Goal: Complete application form: Complete application form

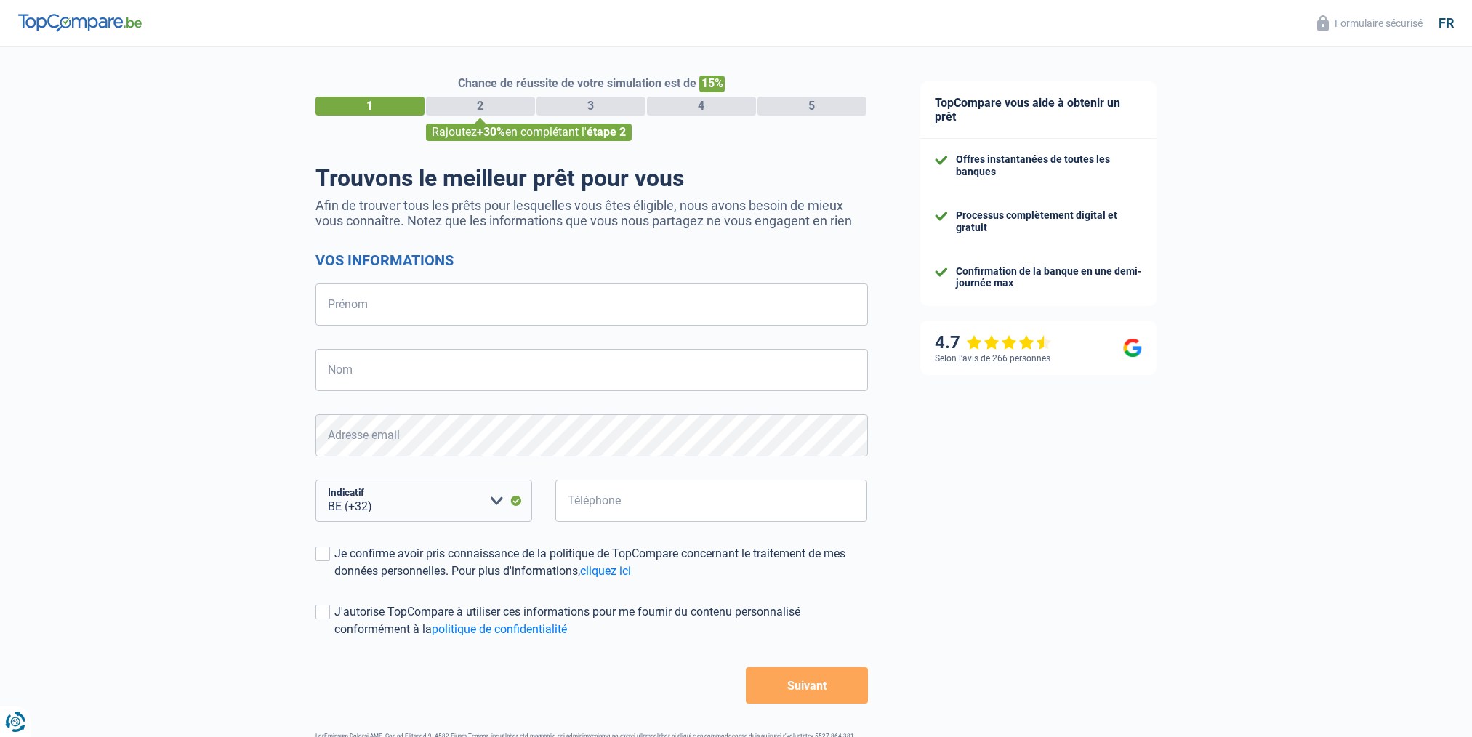
select select "32"
click at [409, 309] on input "Prénom" at bounding box center [591, 304] width 552 height 42
type input "[PERSON_NAME]"
click at [355, 374] on input "Nom" at bounding box center [591, 370] width 552 height 42
type input "Lebichot"
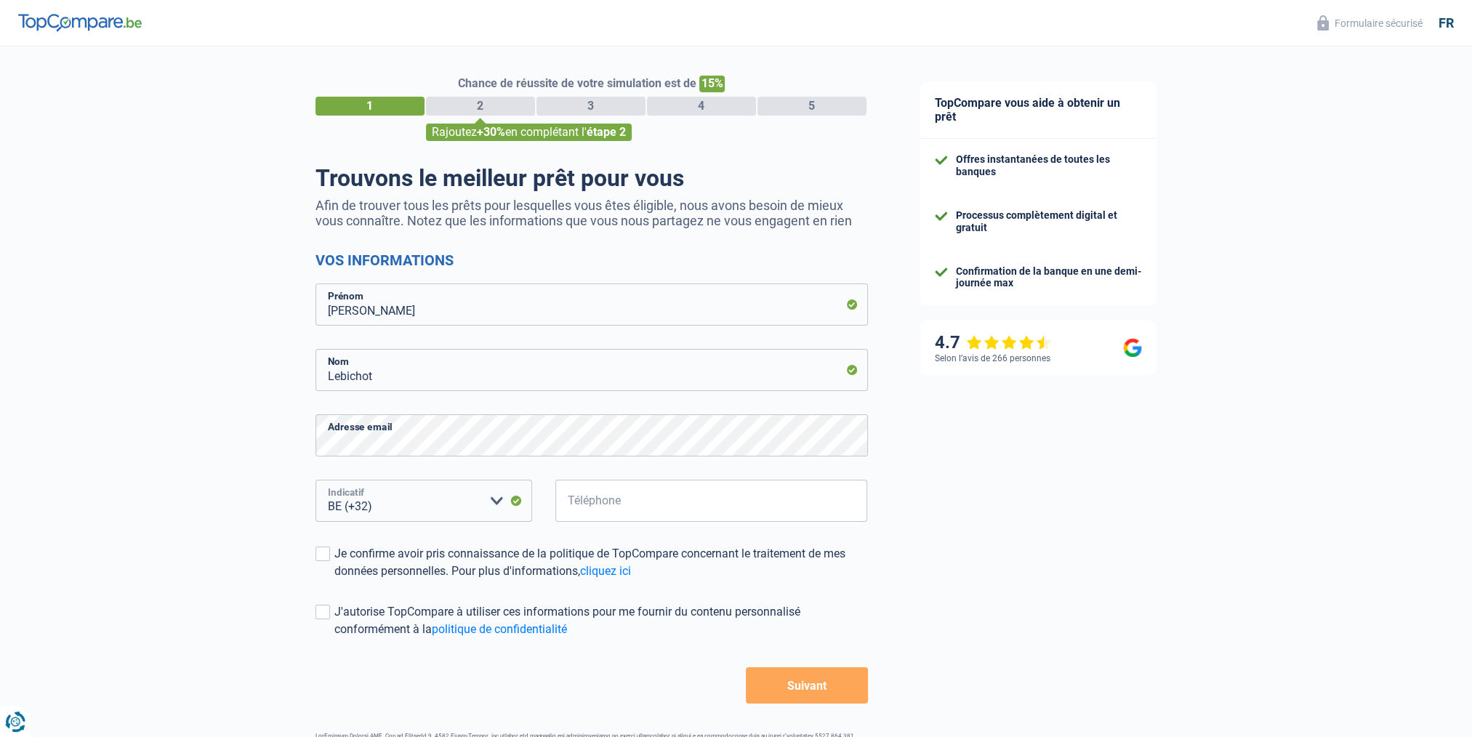
click at [381, 504] on select "BE (+32) LU (+352) Veuillez sélectionner une option" at bounding box center [423, 501] width 217 height 42
click at [315, 480] on select "BE (+32) LU (+352) Veuillez sélectionner une option" at bounding box center [423, 501] width 217 height 42
click at [600, 504] on input "Téléphone" at bounding box center [711, 501] width 312 height 42
drag, startPoint x: 635, startPoint y: 507, endPoint x: 633, endPoint y: 529, distance: 22.6
click at [633, 529] on div "476721370 Téléphone" at bounding box center [711, 512] width 335 height 65
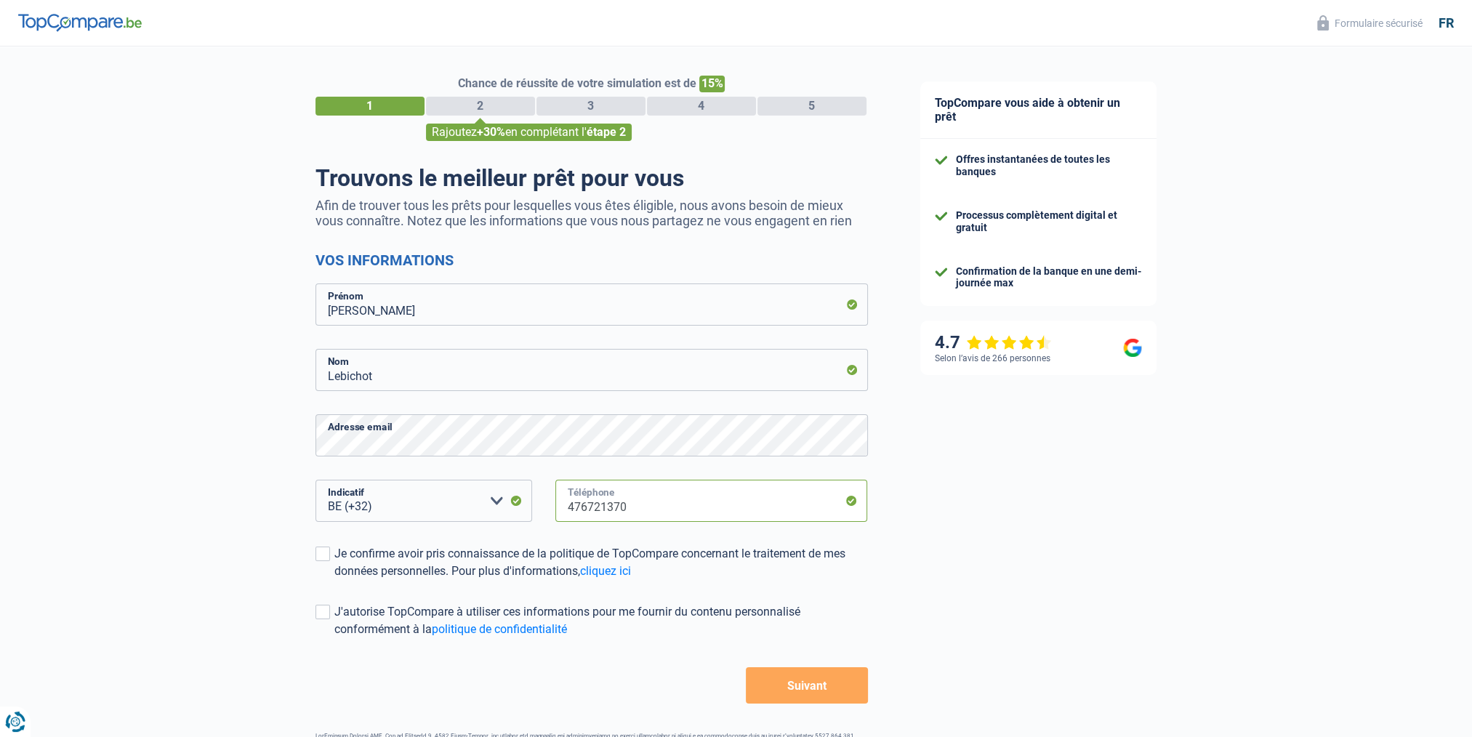
drag, startPoint x: 637, startPoint y: 511, endPoint x: 563, endPoint y: 508, distance: 73.5
click at [563, 508] on input "476721370" at bounding box center [711, 501] width 312 height 42
type input "492456153"
click at [322, 551] on span at bounding box center [322, 553] width 15 height 15
click at [334, 580] on input "Je confirme avoir pris connaissance de la politique de TopCompare concernant le…" at bounding box center [334, 580] width 0 height 0
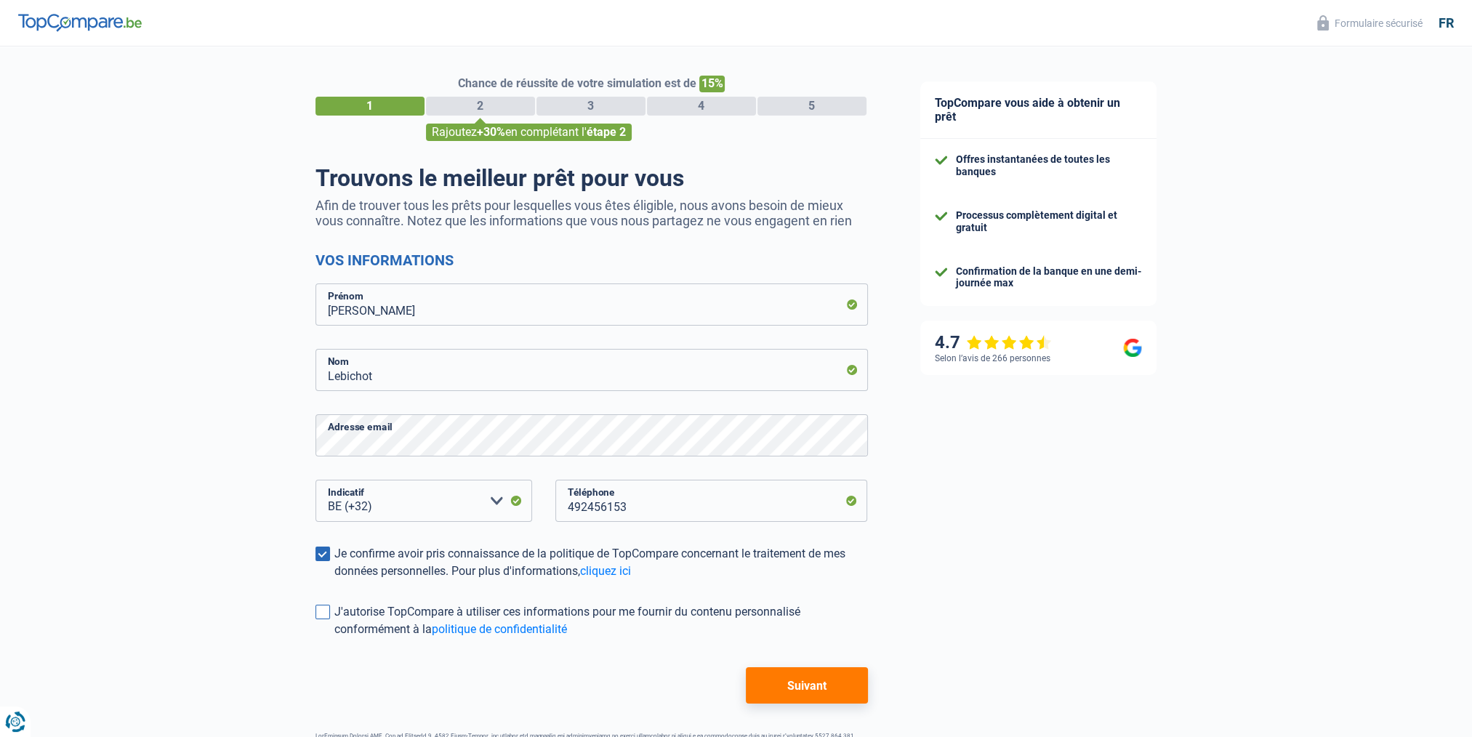
click at [323, 608] on span at bounding box center [322, 612] width 15 height 15
click at [334, 638] on input "J'autorise TopCompare à utiliser ces informations pour me fournir du contenu pe…" at bounding box center [334, 638] width 0 height 0
click at [802, 690] on button "Suivant" at bounding box center [806, 685] width 121 height 36
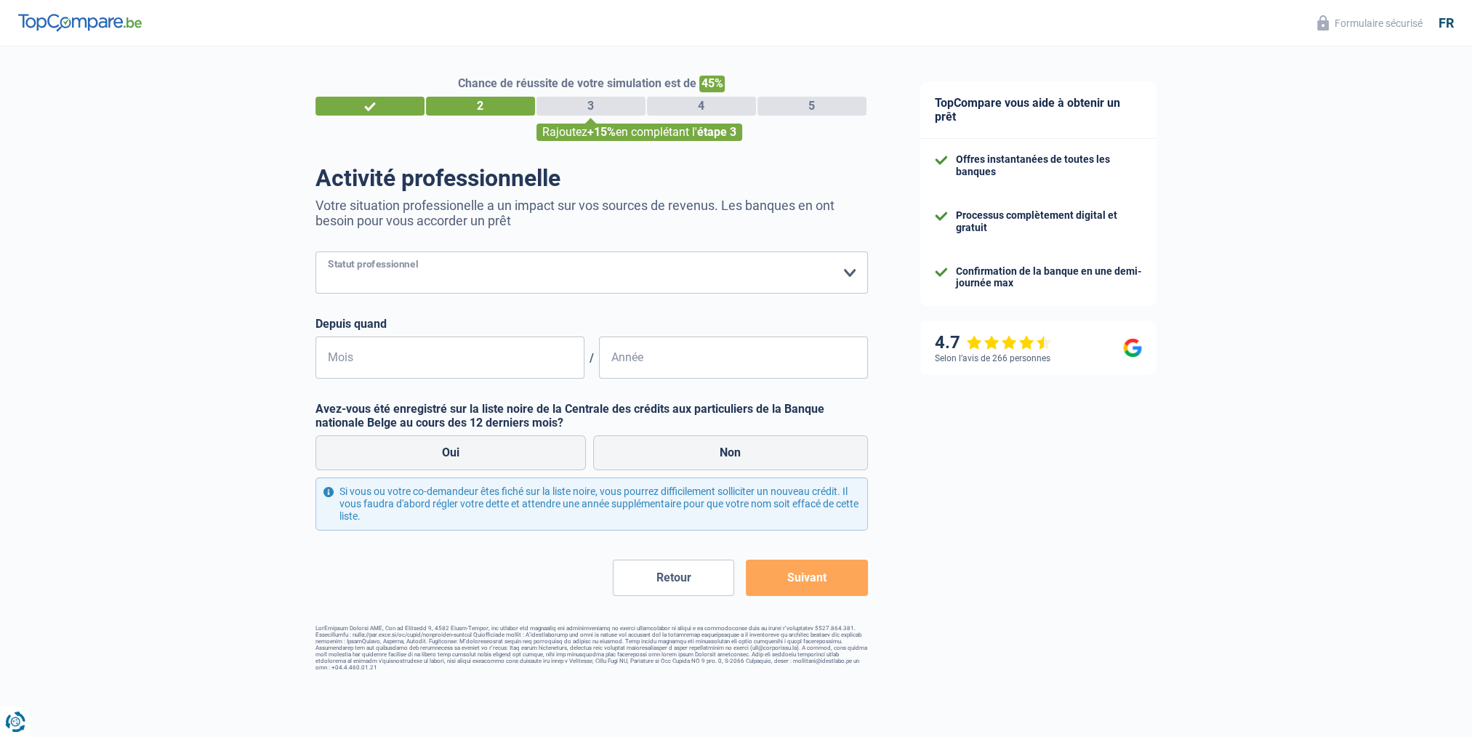
click at [338, 276] on select "Ouvrier Employé privé Employé public Invalide Indépendant Pensionné Chômeur Mut…" at bounding box center [591, 272] width 552 height 42
select select "worker"
click at [315, 252] on select "Ouvrier Employé privé Employé public Invalide Indépendant Pensionné Chômeur Mut…" at bounding box center [591, 272] width 552 height 42
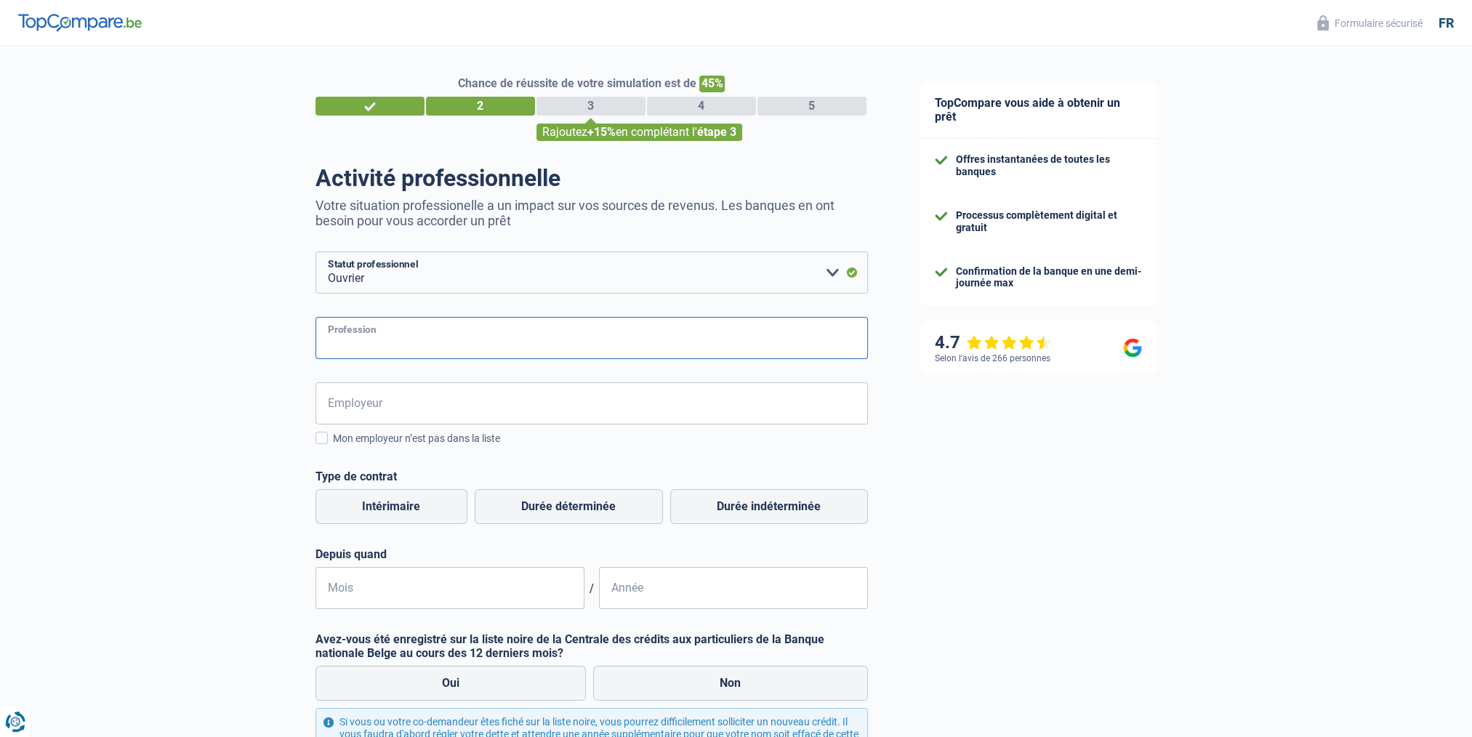
click at [366, 342] on input "Profession" at bounding box center [591, 338] width 552 height 42
type input "chauffeur magasinier"
click at [334, 401] on input "Employeur" at bounding box center [591, 403] width 552 height 42
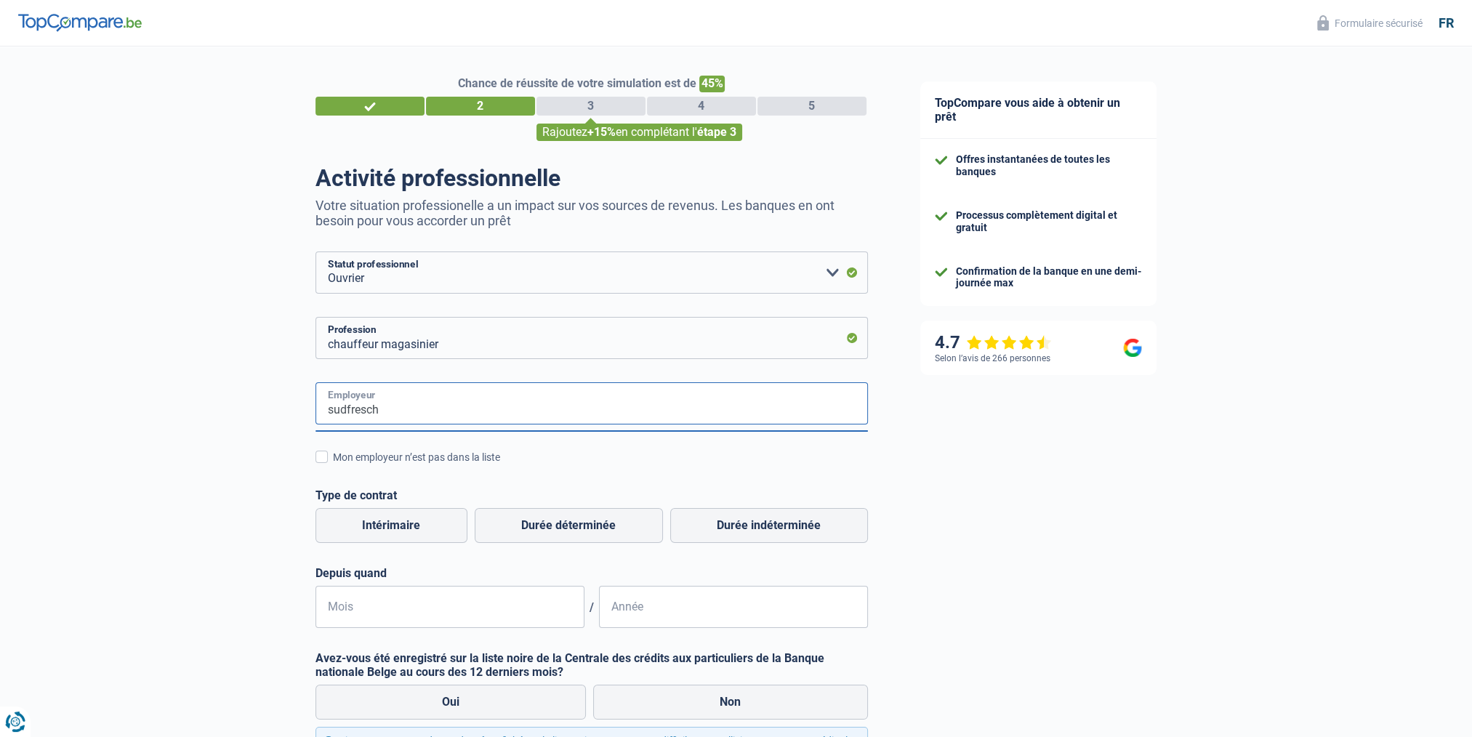
click at [415, 408] on input "sudfresch" at bounding box center [591, 403] width 552 height 42
type input "sudfresch"
click at [326, 456] on span at bounding box center [321, 457] width 12 height 12
click at [333, 465] on input "Mon employeur n’est pas dans la liste" at bounding box center [333, 465] width 0 height 0
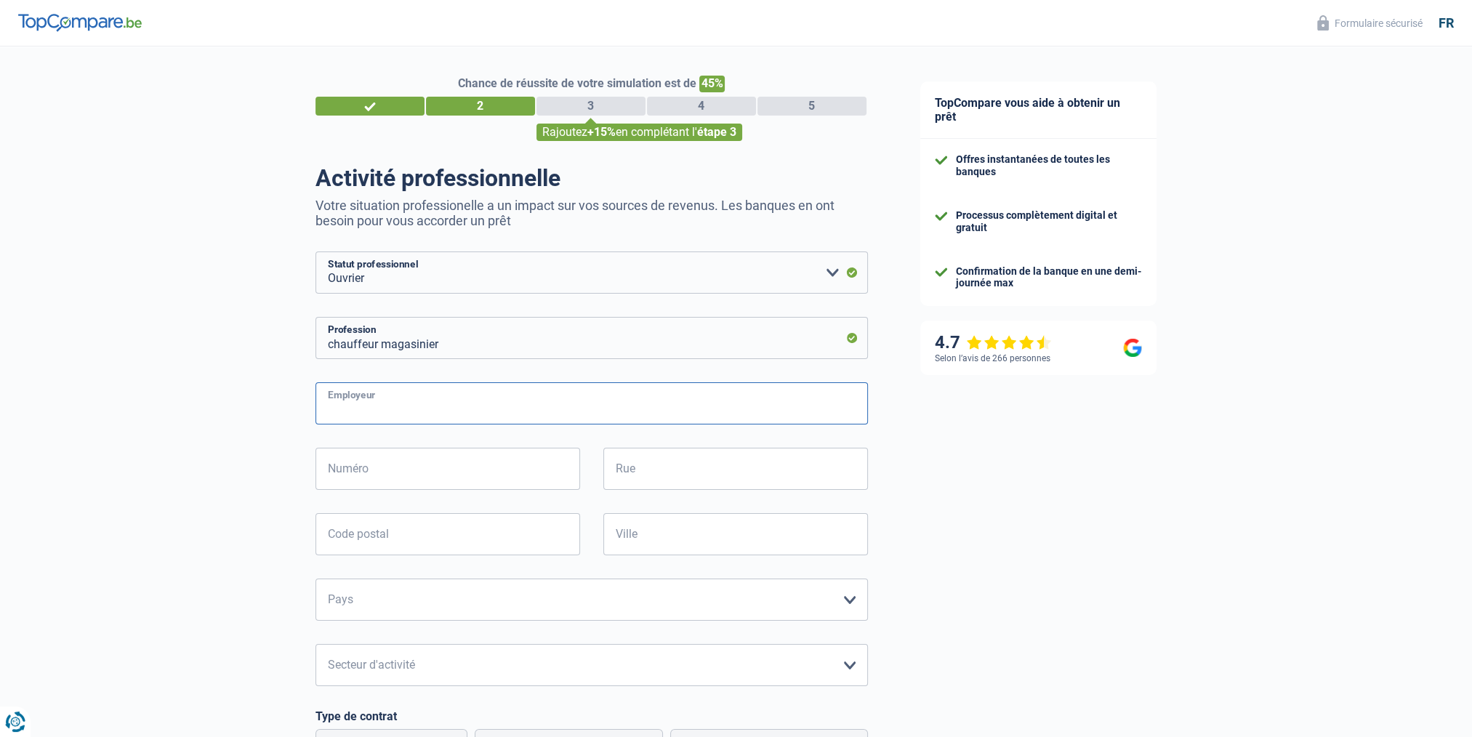
click at [608, 410] on input "Employeur" at bounding box center [591, 403] width 552 height 42
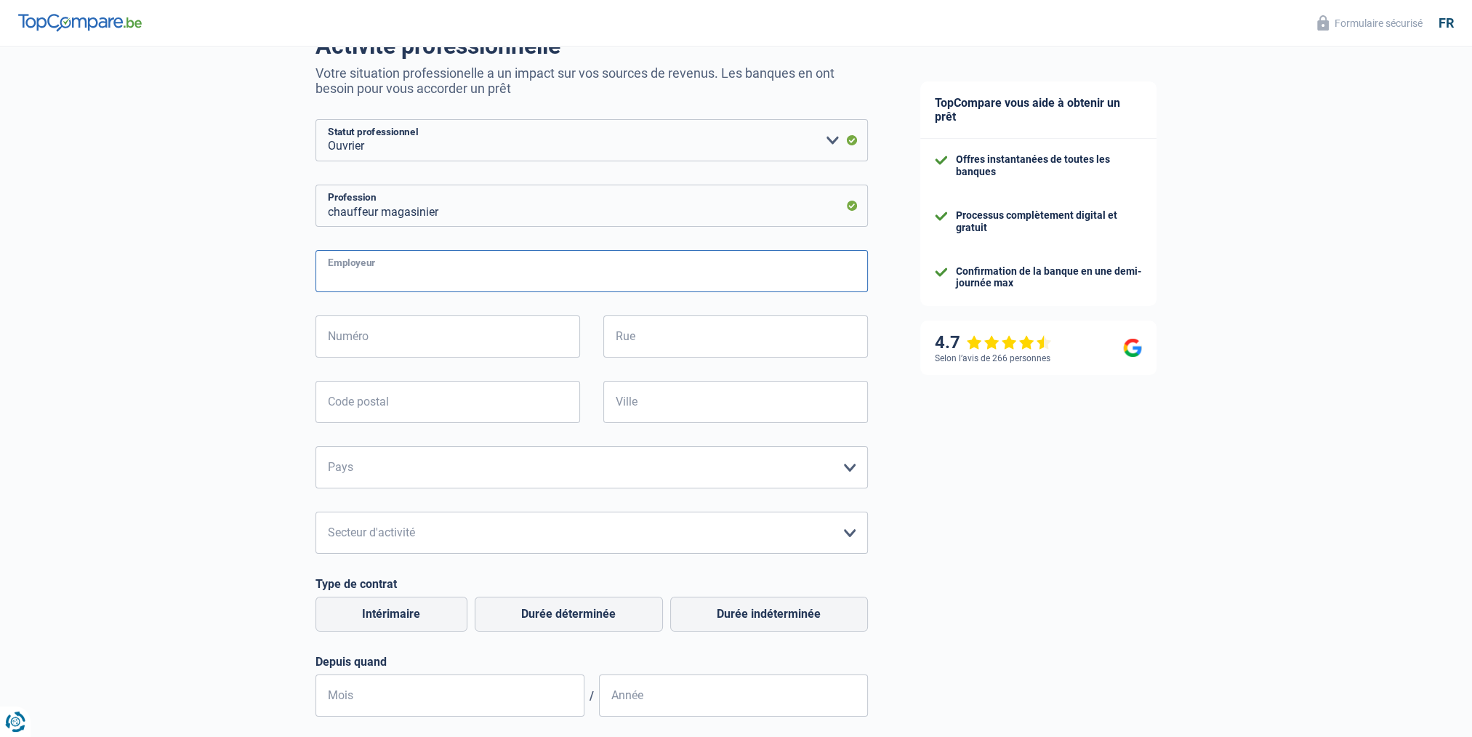
scroll to position [145, 0]
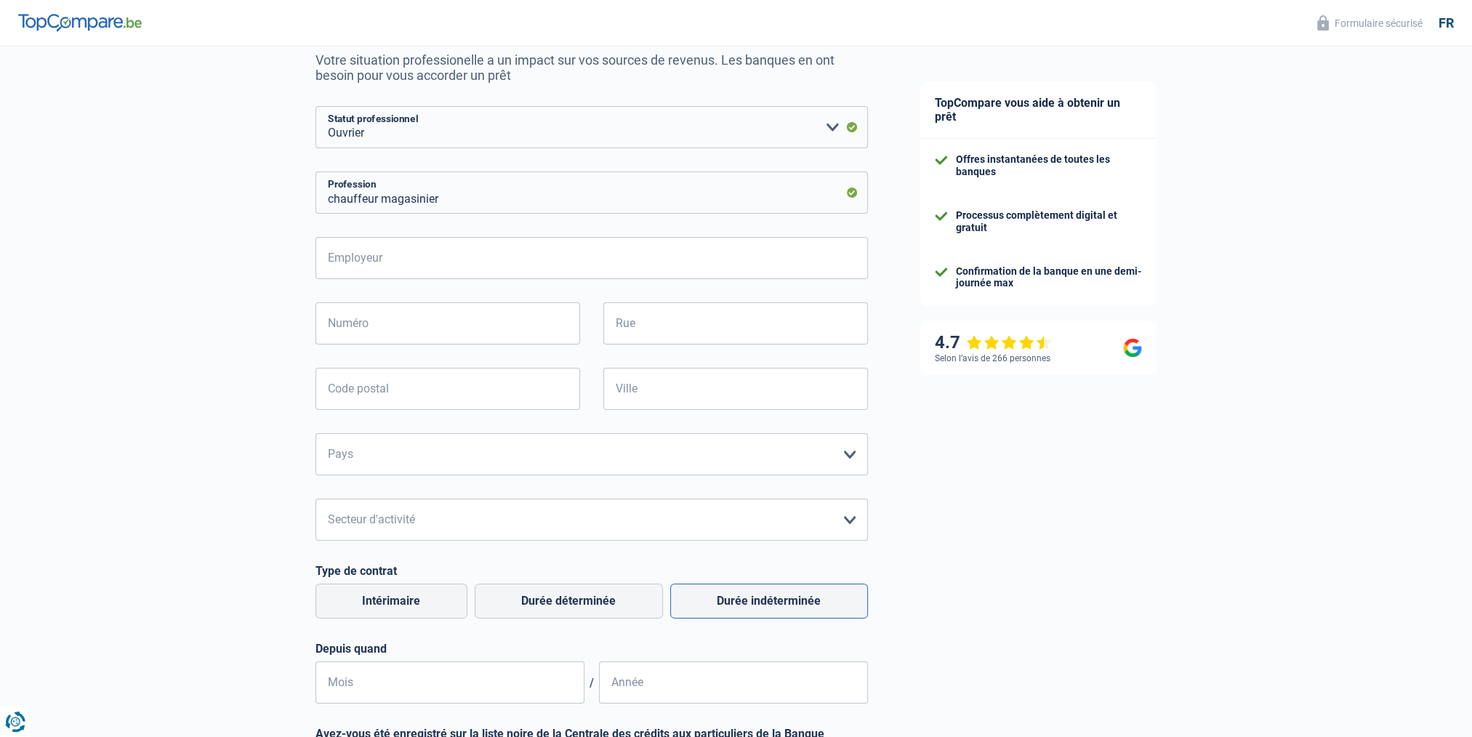
click at [727, 609] on label "Durée indéterminée" at bounding box center [769, 601] width 198 height 35
click at [727, 609] on input "Durée indéterminée" at bounding box center [769, 601] width 198 height 35
radio input "true"
click at [331, 685] on input "Mois" at bounding box center [449, 682] width 269 height 42
type input "10"
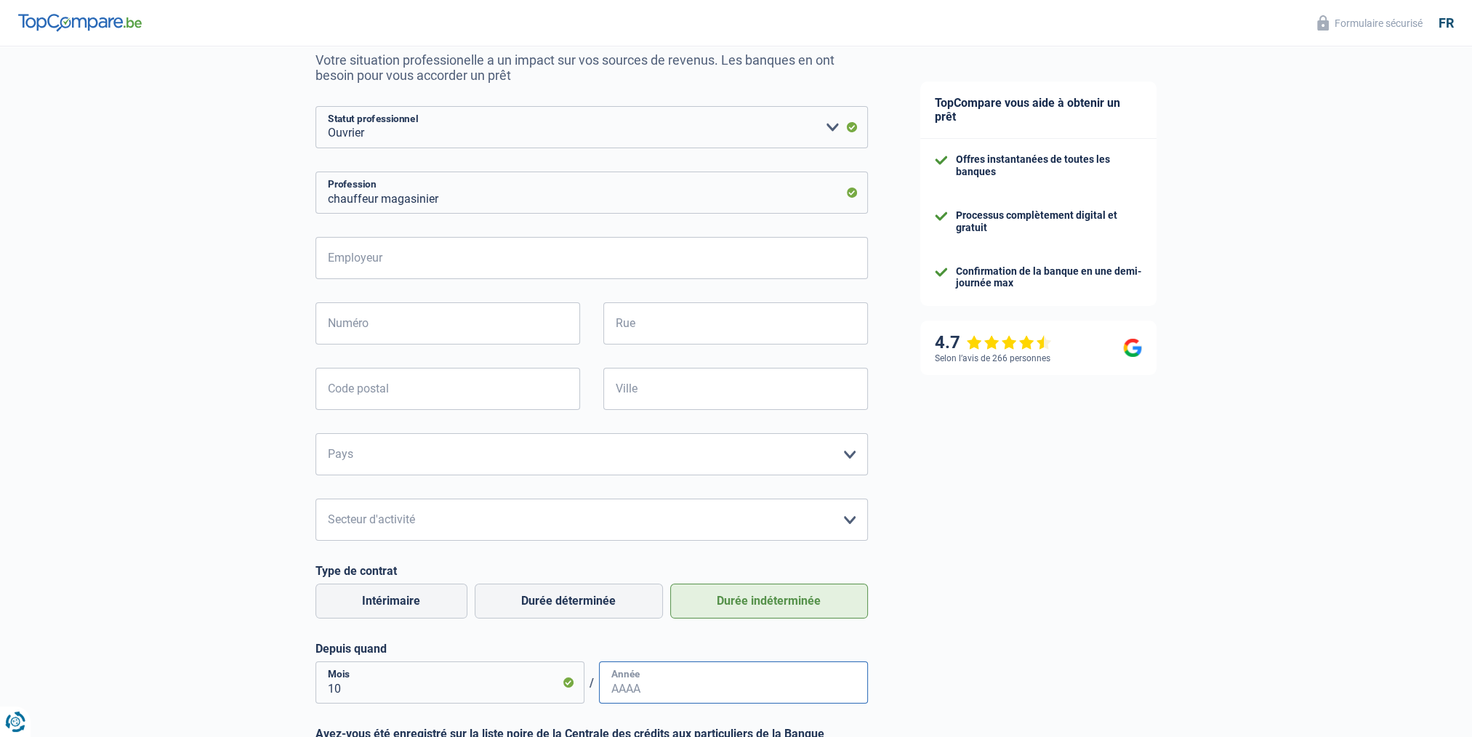
click at [613, 690] on input "Année" at bounding box center [733, 682] width 269 height 42
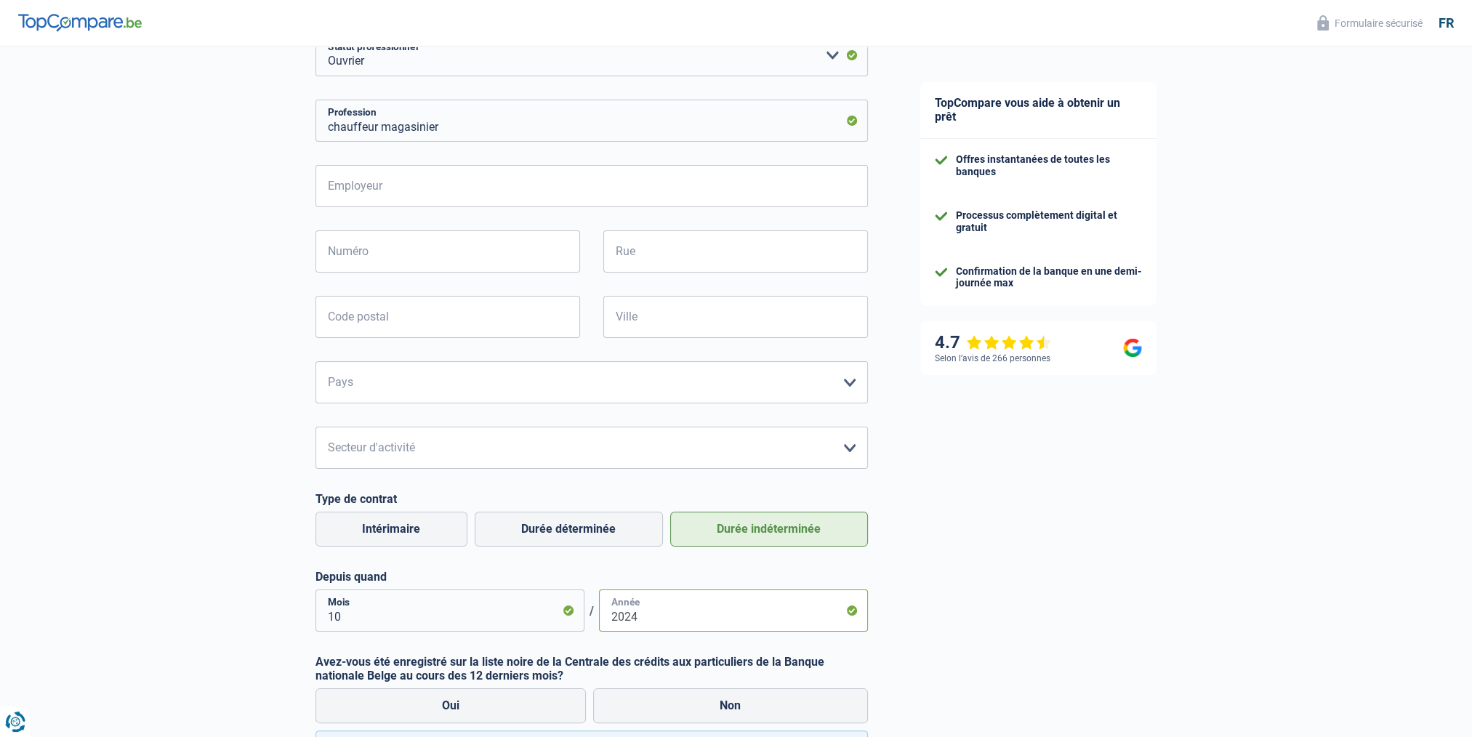
scroll to position [291, 0]
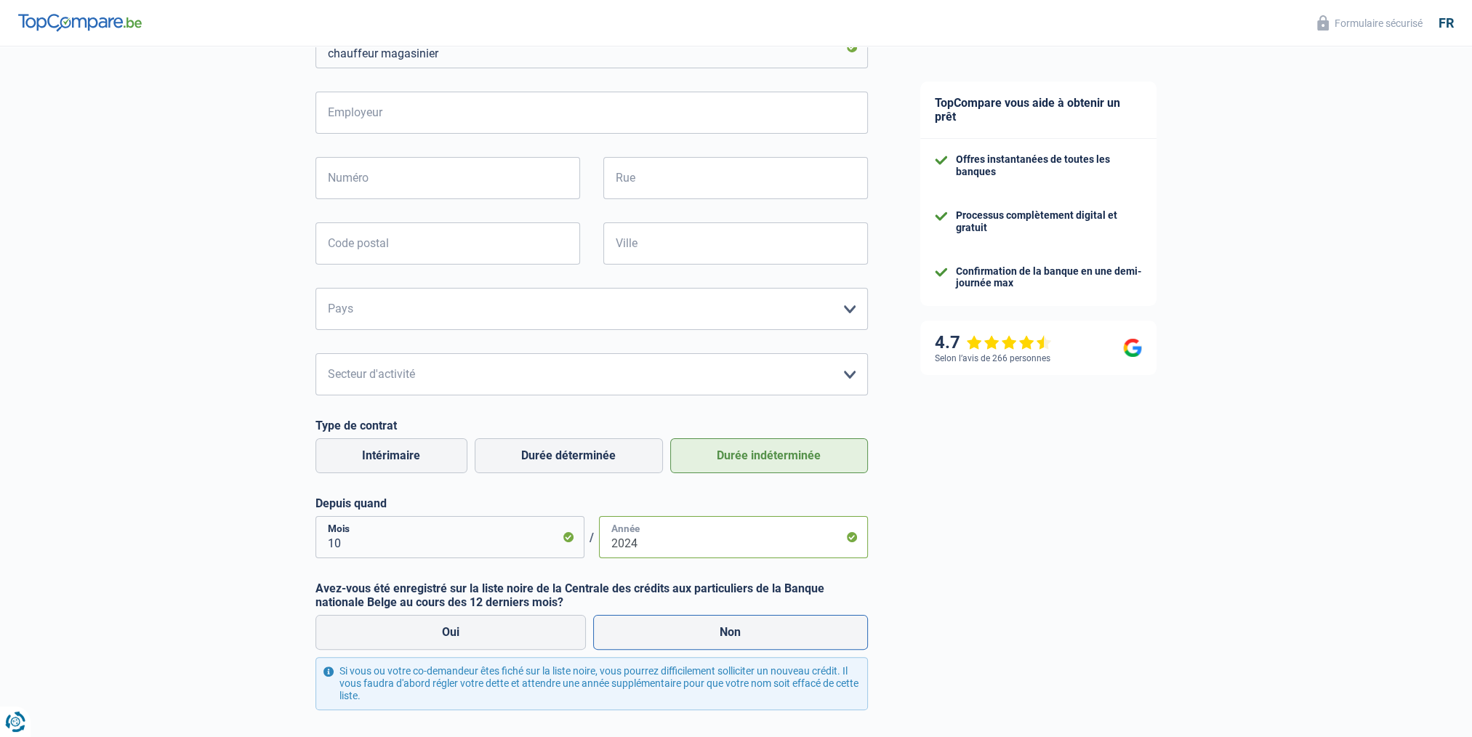
type input "2024"
click at [754, 633] on label "Non" at bounding box center [730, 632] width 275 height 35
click at [754, 633] on input "Non" at bounding box center [730, 632] width 275 height 35
radio input "true"
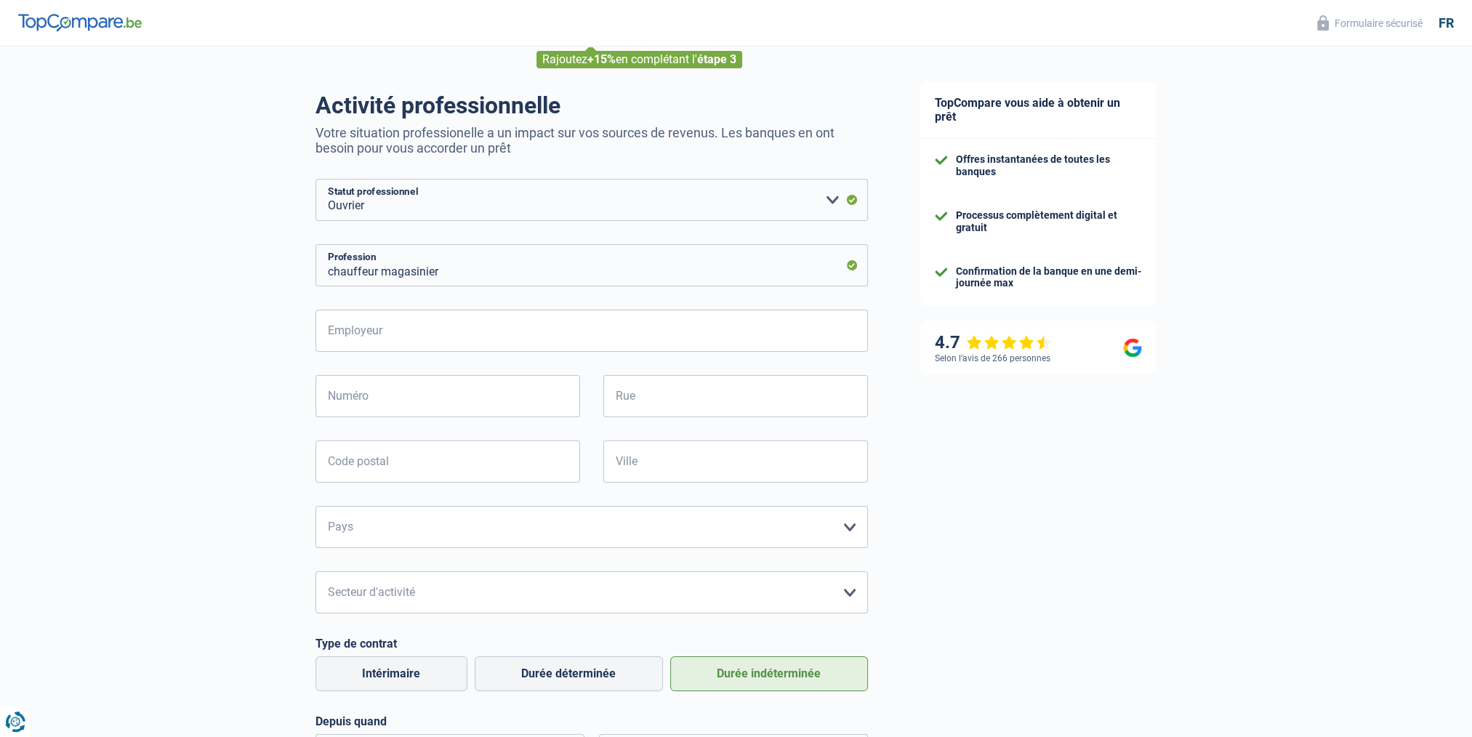
scroll to position [0, 0]
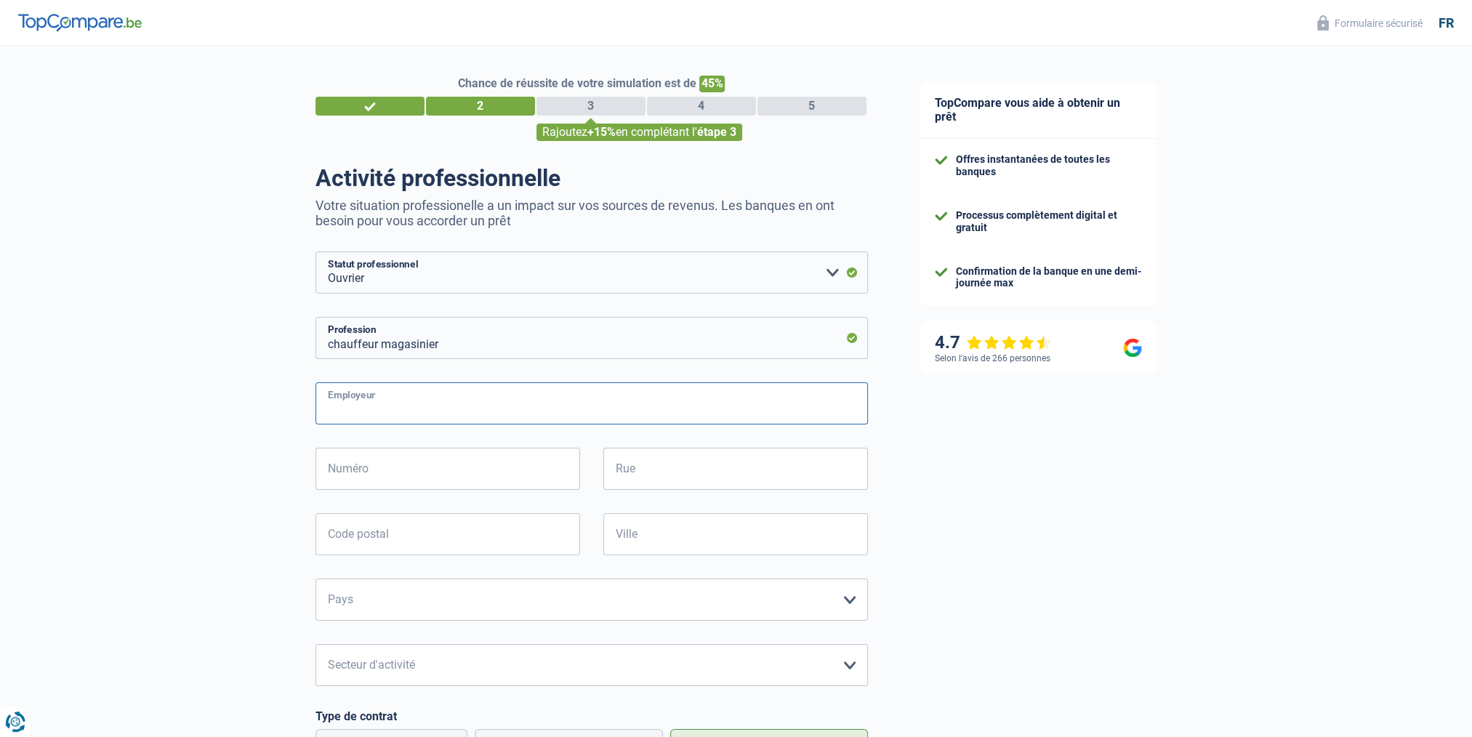
click at [398, 404] on input "Employeur" at bounding box center [591, 403] width 552 height 42
type input "sud fresch"
click at [847, 599] on select "[GEOGRAPHIC_DATA] [GEOGRAPHIC_DATA] [GEOGRAPHIC_DATA] [GEOGRAPHIC_DATA] [GEOGRA…" at bounding box center [591, 599] width 552 height 42
select select "BE"
click at [315, 579] on select "[GEOGRAPHIC_DATA] [GEOGRAPHIC_DATA] [GEOGRAPHIC_DATA] [GEOGRAPHIC_DATA] [GEOGRA…" at bounding box center [591, 599] width 552 height 42
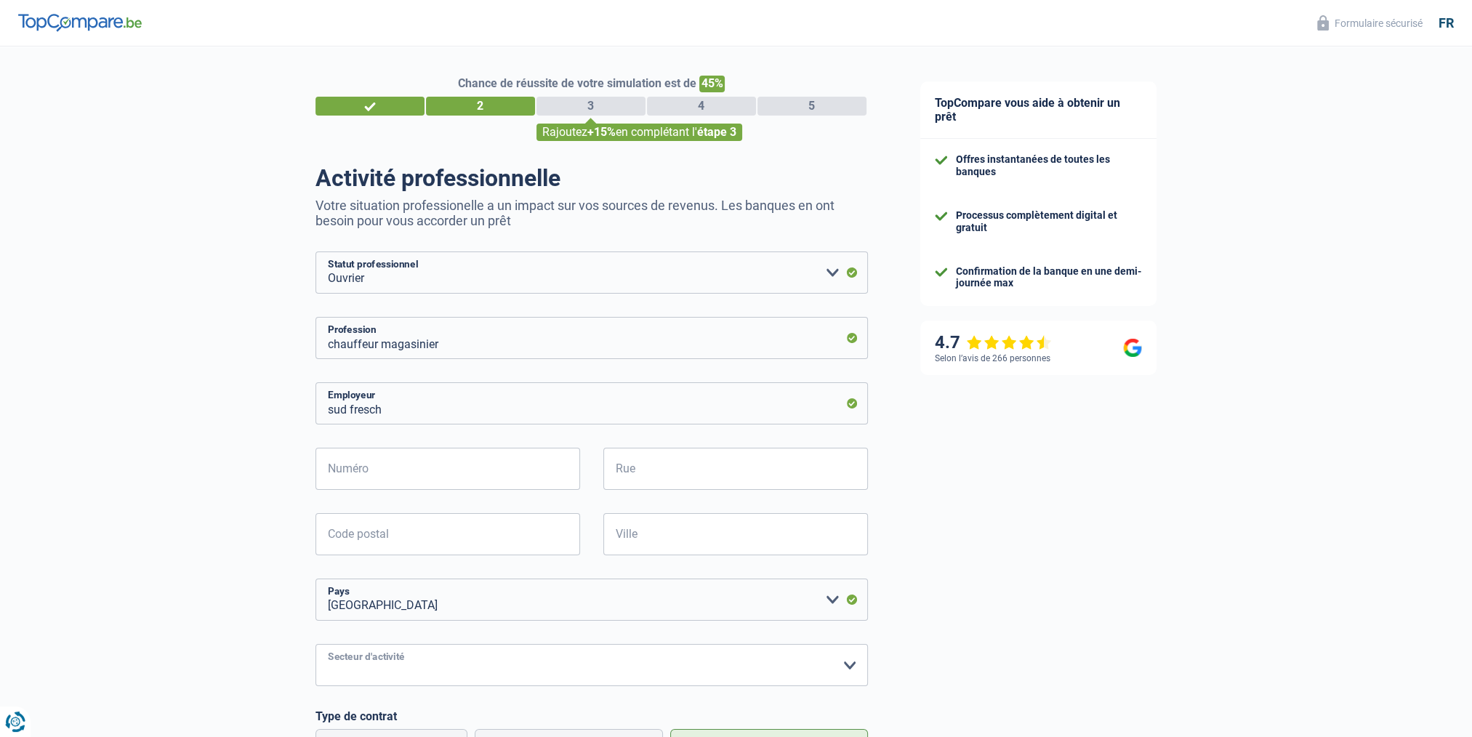
click at [850, 661] on select "Agriculture/Pêche Industrie Horeca Courier/Fitness/Taxi Construction Banques/As…" at bounding box center [591, 665] width 552 height 42
click at [1016, 587] on div "TopCompare vous aide à obtenir un prêt Offres instantanées de toutes les banque…" at bounding box center [1183, 600] width 578 height 1106
click at [390, 466] on input "Numéro" at bounding box center [447, 469] width 265 height 42
select select "32"
